Goal: Find specific page/section: Find specific page/section

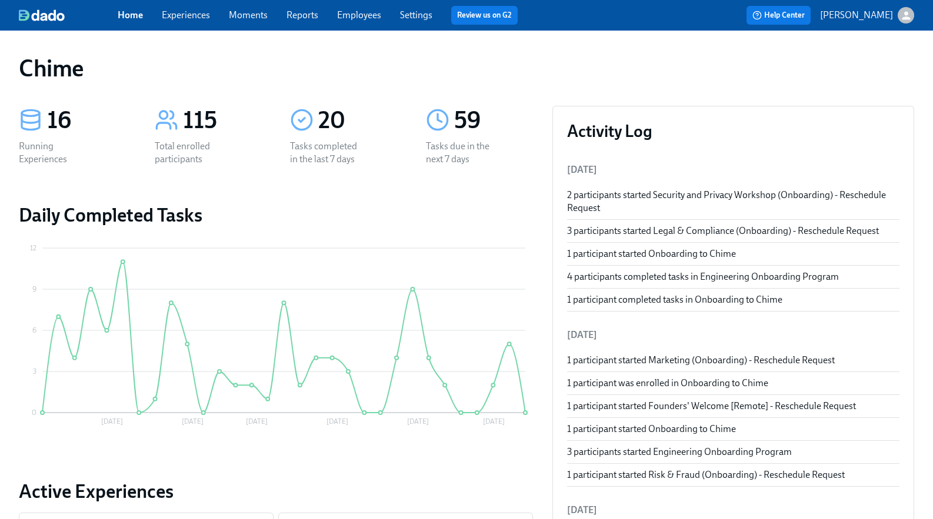
click at [341, 9] on link "Employees" at bounding box center [359, 14] width 44 height 11
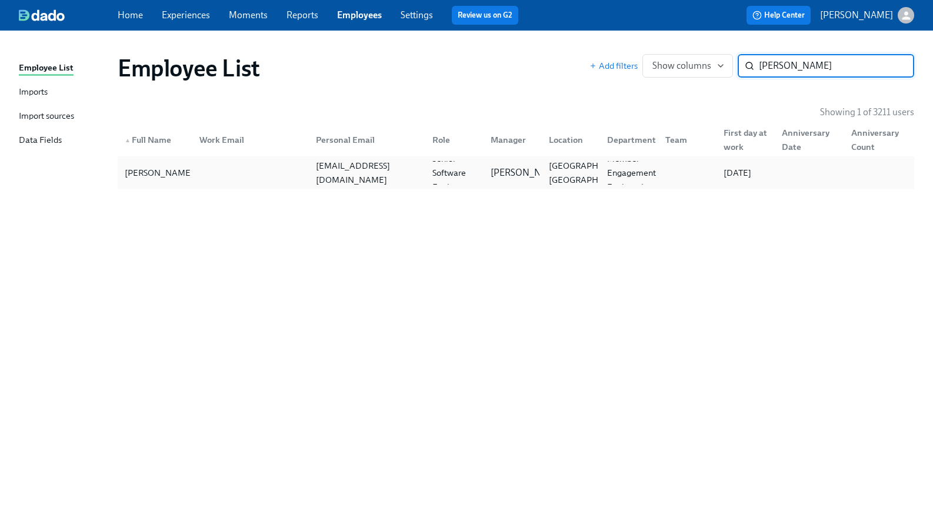
type input "ethan Yuan"
click at [304, 167] on div at bounding box center [248, 173] width 116 height 24
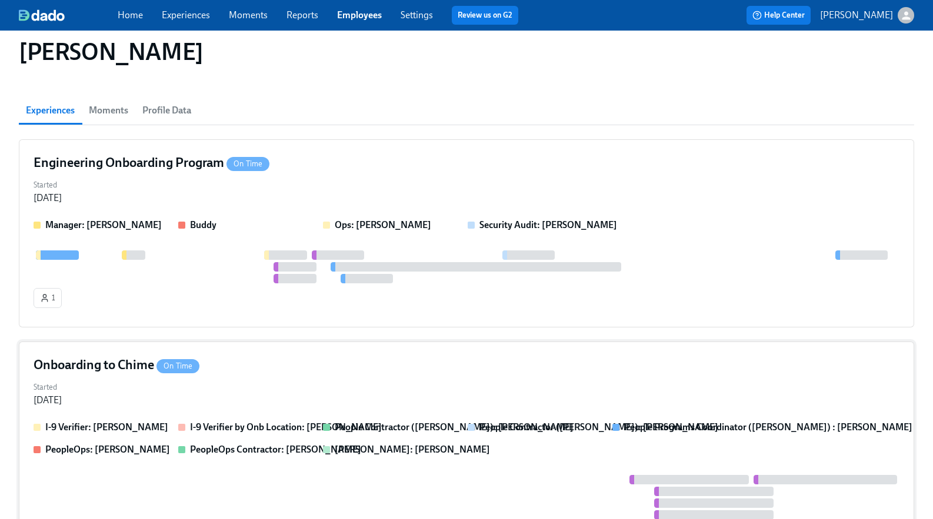
scroll to position [161, 0]
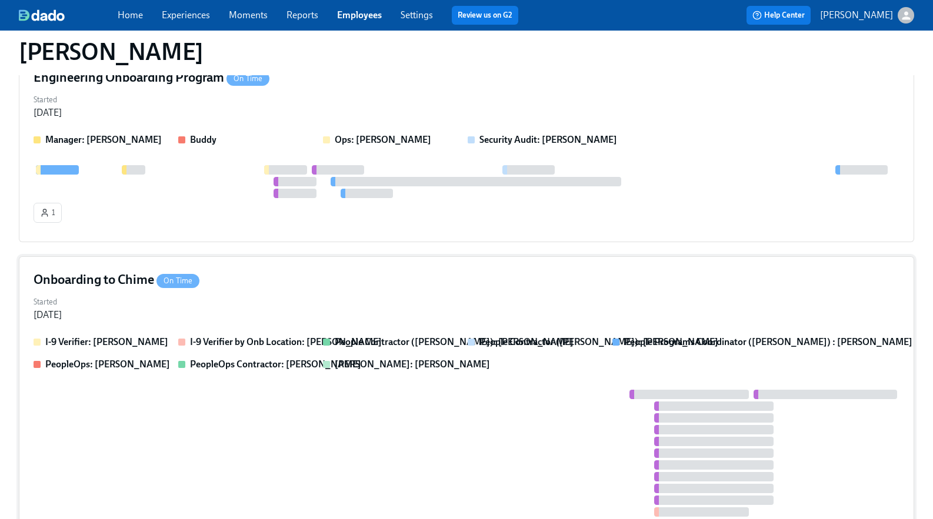
click at [352, 275] on div "Onboarding to Chime On Time" at bounding box center [467, 280] width 866 height 18
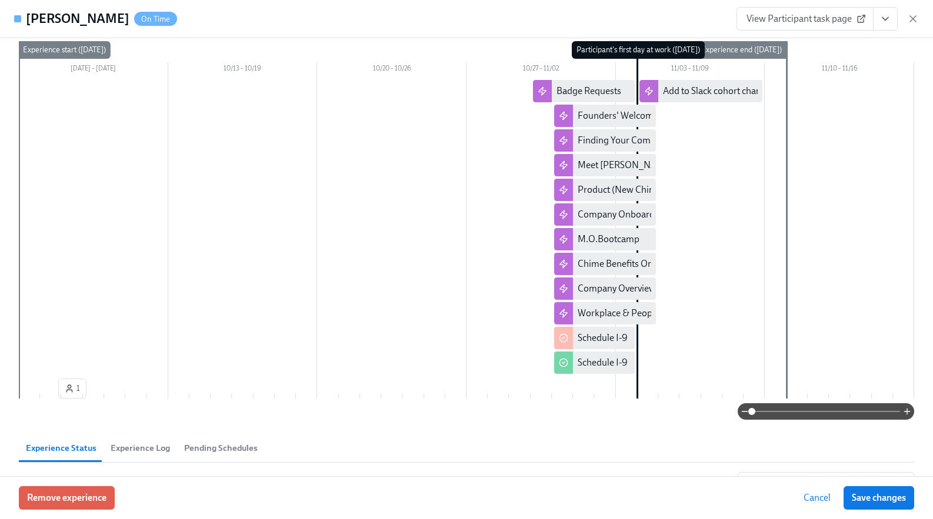
scroll to position [248, 0]
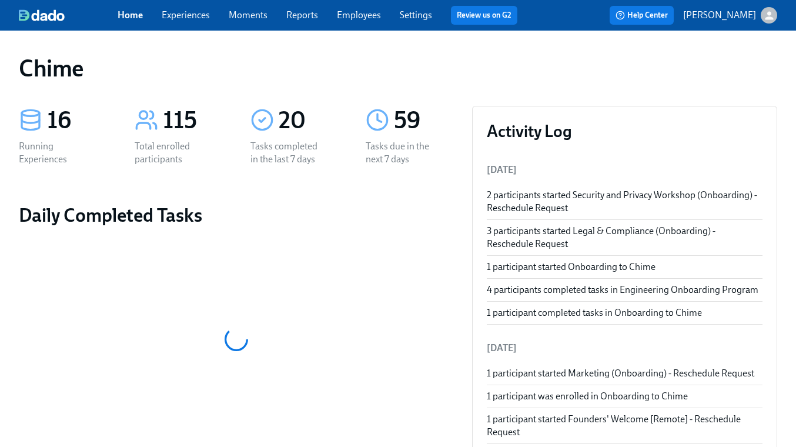
click at [179, 22] on div "Home Experiences Moments Reports Employees Settings Review us on G2" at bounding box center [322, 15] width 409 height 19
click at [193, 18] on link "Experiences" at bounding box center [186, 14] width 48 height 11
